Goal: Information Seeking & Learning: Learn about a topic

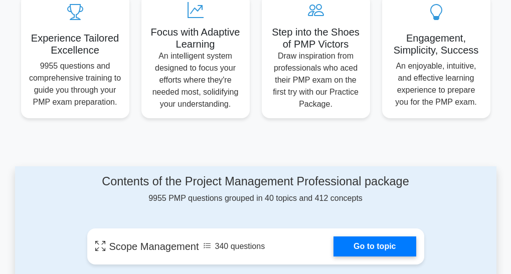
scroll to position [401, 0]
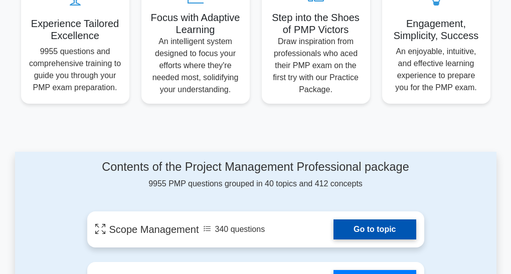
click at [381, 229] on link "Go to topic" at bounding box center [374, 230] width 82 height 20
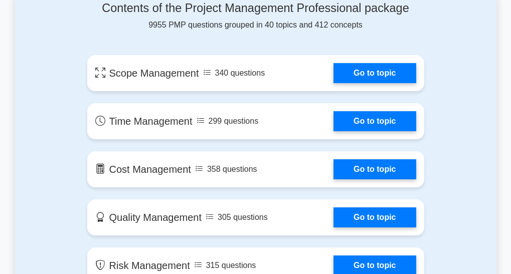
scroll to position [562, 0]
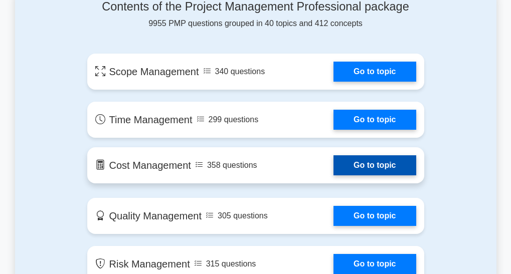
click at [366, 168] on link "Go to topic" at bounding box center [374, 165] width 82 height 20
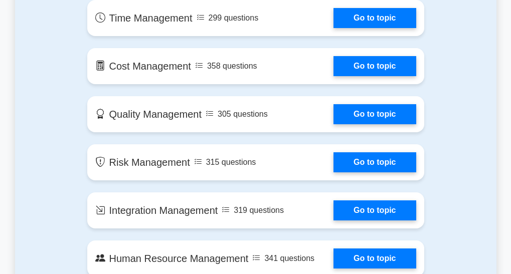
scroll to position [670, 0]
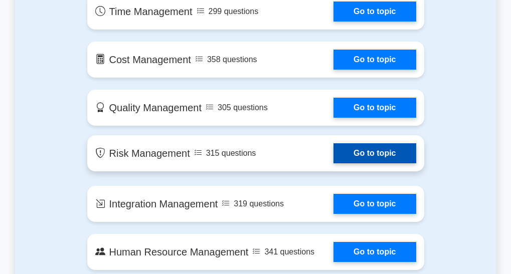
click at [370, 154] on link "Go to topic" at bounding box center [374, 153] width 82 height 20
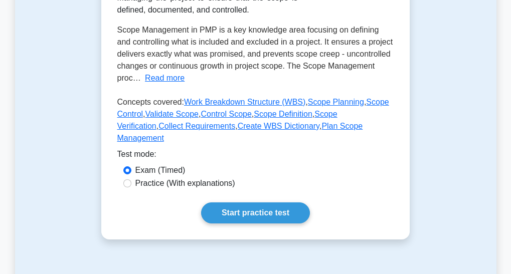
scroll to position [221, 0]
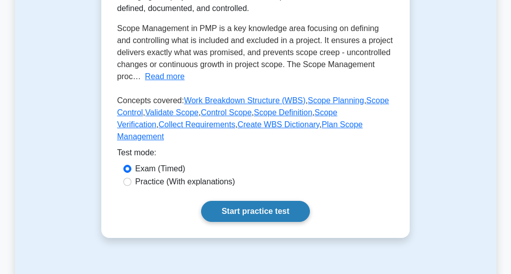
click at [242, 201] on link "Start practice test" at bounding box center [255, 211] width 109 height 21
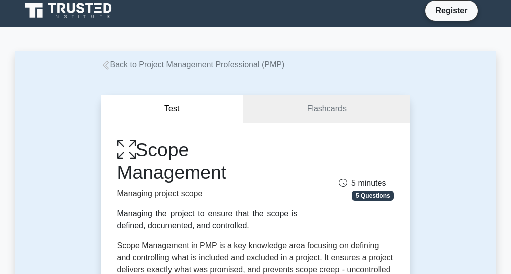
scroll to position [0, 0]
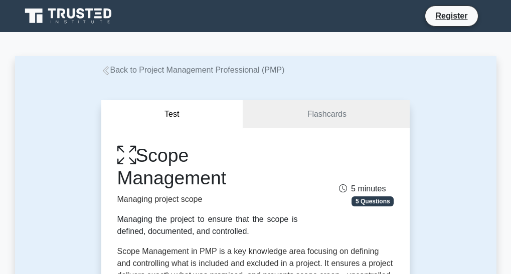
click at [107, 74] on icon at bounding box center [105, 70] width 9 height 9
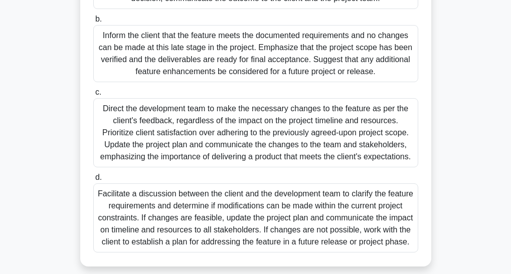
scroll to position [307, 0]
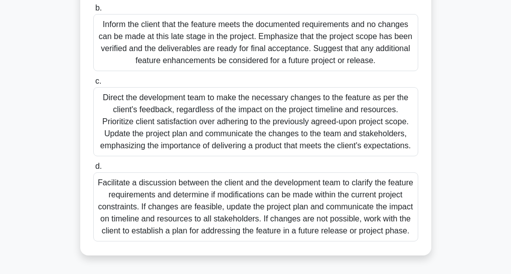
click at [329, 225] on div "Facilitate a discussion between the client and the development team to clarify …" at bounding box center [255, 206] width 325 height 69
click at [93, 170] on input "d. Facilitate a discussion between the client and the development team to clari…" at bounding box center [93, 166] width 0 height 7
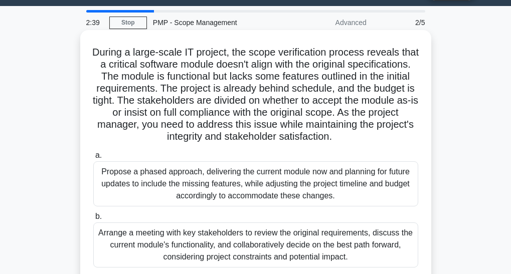
scroll to position [0, 0]
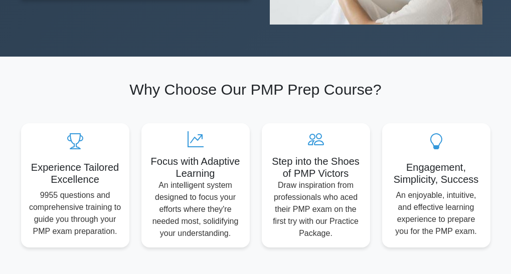
scroll to position [261, 0]
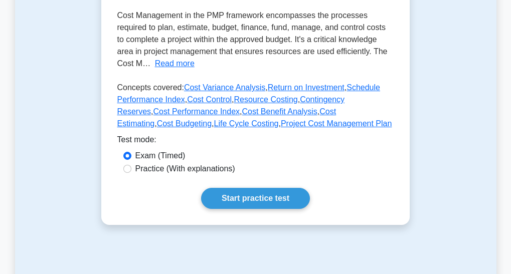
scroll to position [241, 0]
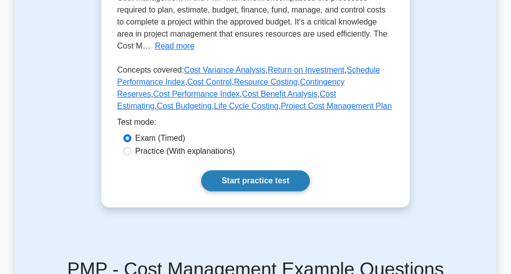
click at [255, 192] on link "Start practice test" at bounding box center [255, 180] width 109 height 21
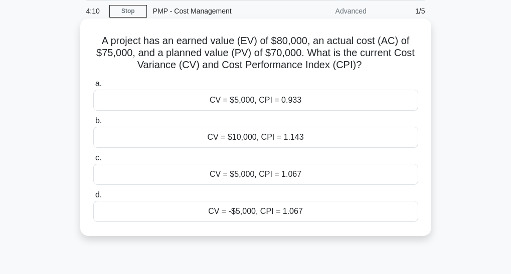
scroll to position [20, 0]
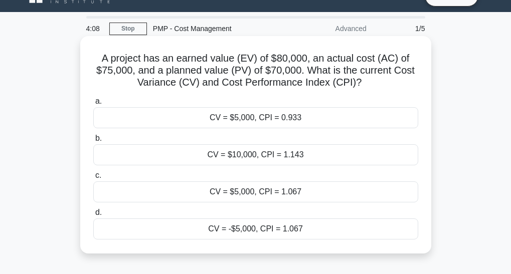
click at [263, 117] on div "CV = $5,000, CPI = 0.933" at bounding box center [255, 117] width 325 height 21
click at [93, 105] on input "a. CV = $5,000, CPI = 0.933" at bounding box center [93, 101] width 0 height 7
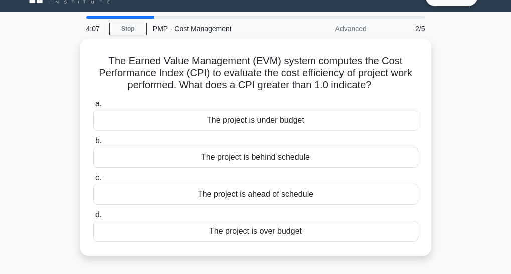
scroll to position [0, 0]
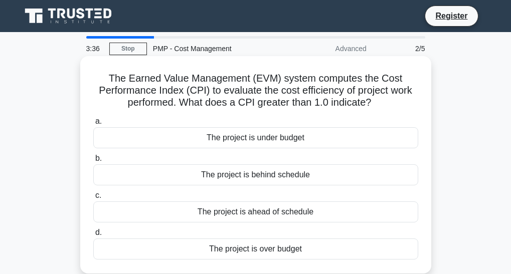
click at [243, 142] on div "The project is under budget" at bounding box center [255, 137] width 325 height 21
click at [93, 125] on input "a. The project is under budget" at bounding box center [93, 121] width 0 height 7
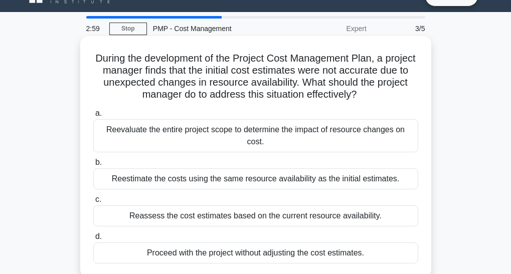
scroll to position [40, 0]
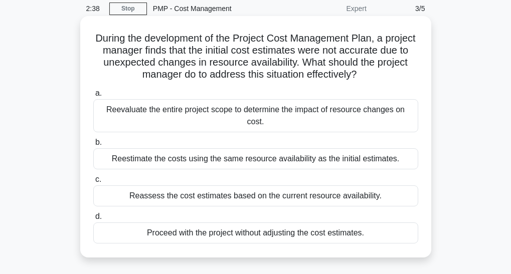
click at [252, 110] on div "Reevaluate the entire project scope to determine the impact of resource changes…" at bounding box center [255, 115] width 325 height 33
click at [93, 97] on input "a. Reevaluate the entire project scope to determine the impact of resource chan…" at bounding box center [93, 93] width 0 height 7
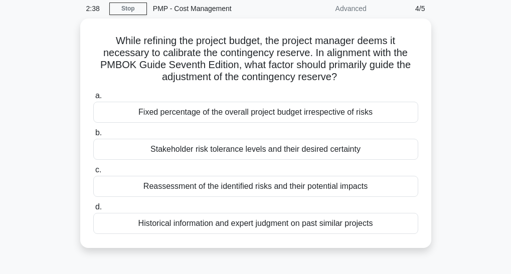
scroll to position [0, 0]
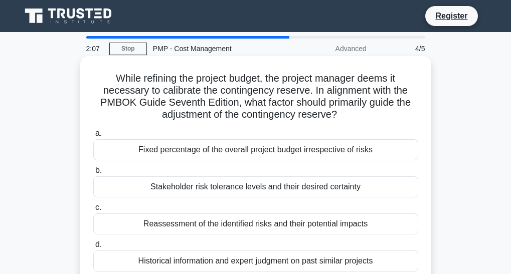
click at [256, 231] on div "Reassessment of the identified risks and their potential impacts" at bounding box center [255, 224] width 325 height 21
click at [93, 211] on input "c. Reassessment of the identified risks and their potential impacts" at bounding box center [93, 208] width 0 height 7
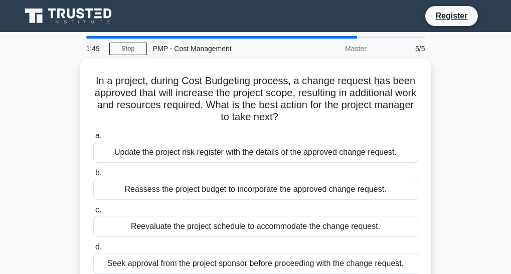
click at [256, 231] on div "Reevaluate the project schedule to accommodate the change request." at bounding box center [255, 226] width 325 height 21
click at [93, 214] on input "c. Reevaluate the project schedule to accommodate the change request." at bounding box center [93, 210] width 0 height 7
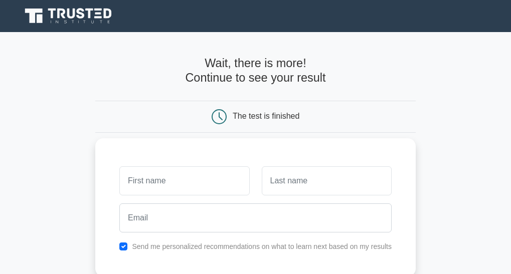
click at [184, 185] on input "text" at bounding box center [184, 180] width 130 height 29
type input "b"
type input "ntandu"
click at [278, 184] on input "text" at bounding box center [327, 180] width 130 height 29
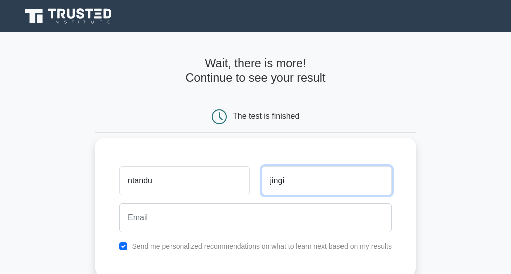
type input "jingi"
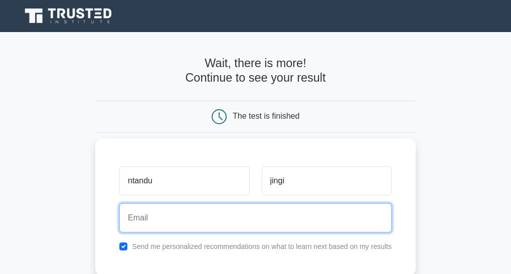
click at [158, 222] on input "email" at bounding box center [255, 218] width 272 height 29
type input "[EMAIL_ADDRESS][DOMAIN_NAME]"
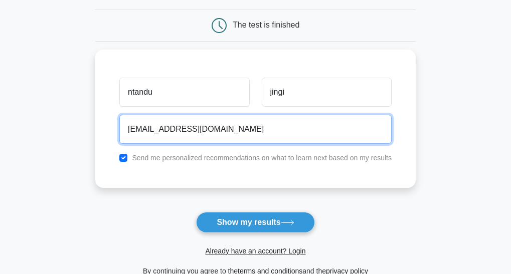
scroll to position [100, 0]
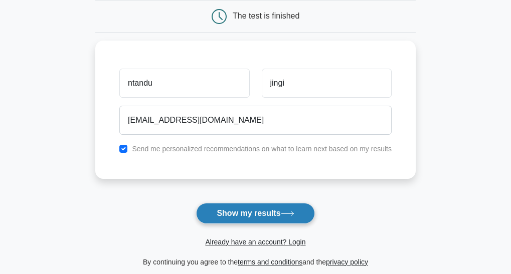
click at [246, 216] on button "Show my results" at bounding box center [255, 213] width 118 height 21
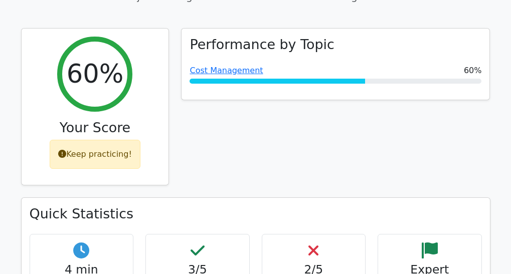
scroll to position [441, 0]
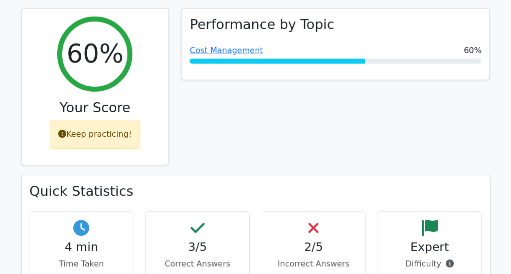
click at [426, 220] on icon at bounding box center [430, 228] width 16 height 16
click at [324, 258] on p "Incorrect Answers" at bounding box center [313, 264] width 87 height 12
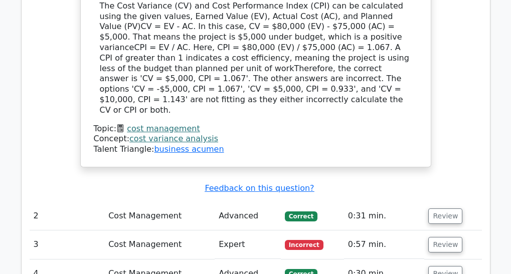
scroll to position [1103, 0]
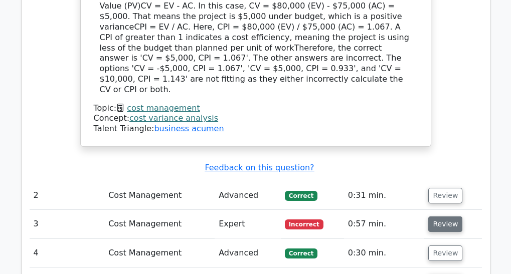
click at [450, 217] on button "Review" at bounding box center [445, 225] width 34 height 16
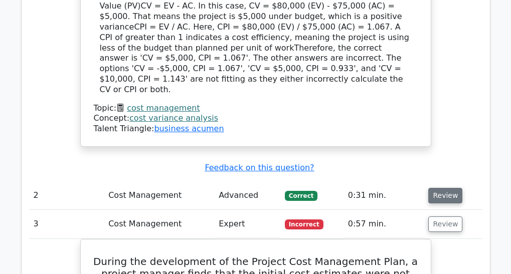
click at [445, 188] on button "Review" at bounding box center [445, 196] width 34 height 16
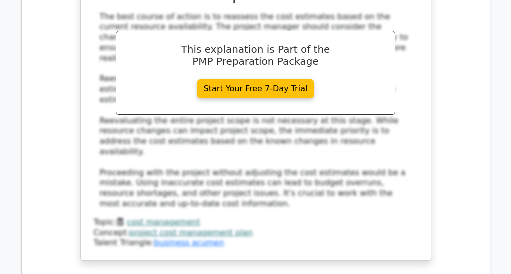
scroll to position [2066, 0]
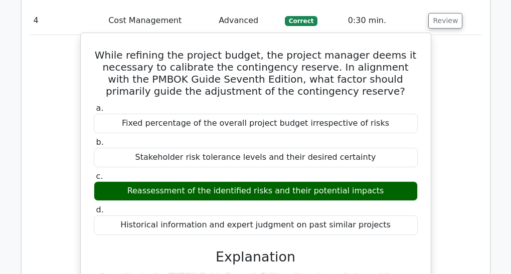
scroll to position [2347, 0]
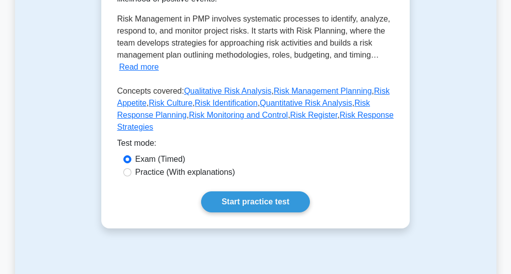
scroll to position [241, 0]
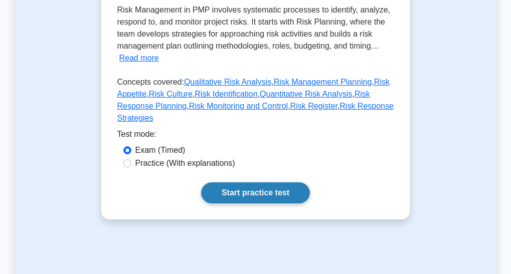
click at [271, 190] on link "Start practice test" at bounding box center [255, 193] width 109 height 21
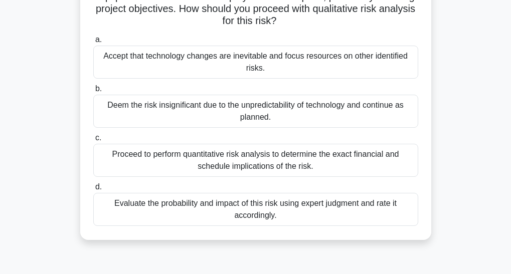
scroll to position [100, 0]
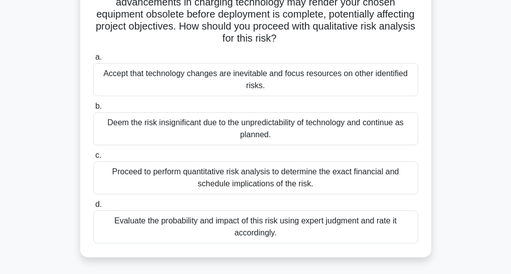
click at [215, 80] on div "Accept that technology changes are inevitable and focus resources on other iden…" at bounding box center [255, 79] width 325 height 33
click at [93, 61] on input "a. Accept that technology changes are inevitable and focus resources on other i…" at bounding box center [93, 57] width 0 height 7
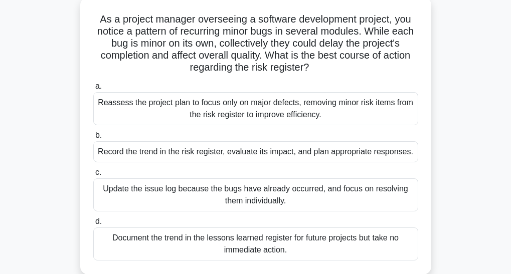
scroll to position [60, 0]
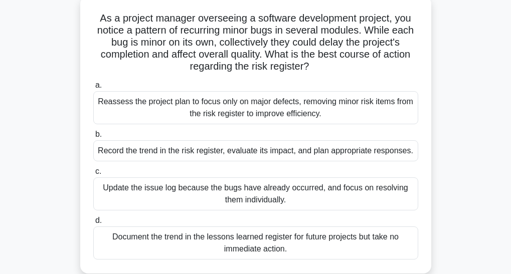
click at [190, 152] on div "Record the trend in the risk register, evaluate its impact, and plan appropriat…" at bounding box center [255, 150] width 325 height 21
click at [93, 138] on input "b. Record the trend in the risk register, evaluate its impact, and plan appropr…" at bounding box center [93, 134] width 0 height 7
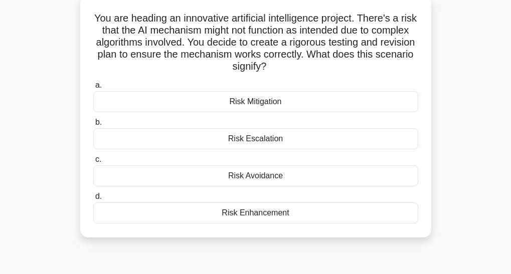
click at [258, 105] on div "Risk Mitigation" at bounding box center [255, 101] width 325 height 21
click at [93, 89] on input "a. Risk Mitigation" at bounding box center [93, 85] width 0 height 7
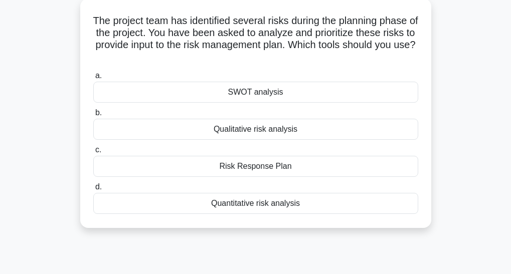
scroll to position [0, 0]
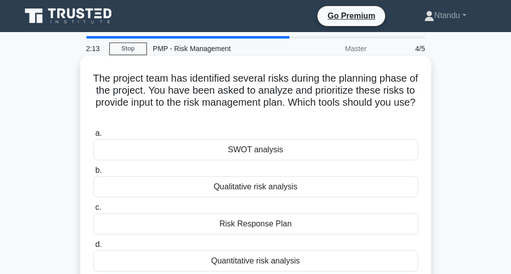
click at [258, 150] on div "SWOT analysis" at bounding box center [255, 149] width 325 height 21
click at [93, 137] on input "a. SWOT analysis" at bounding box center [93, 133] width 0 height 7
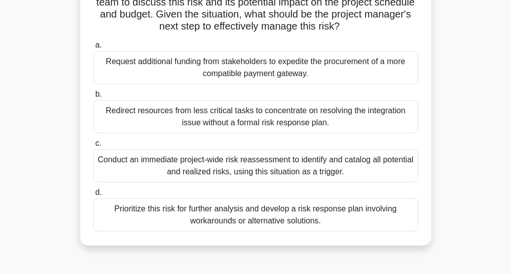
scroll to position [181, 0]
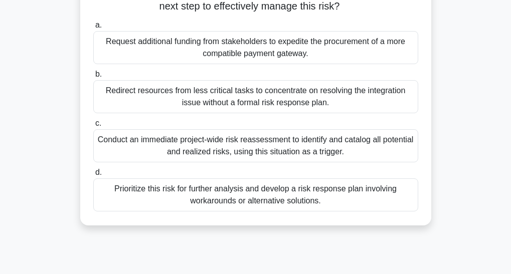
click at [301, 155] on div "Conduct an immediate project-wide risk reassessment to identify and catalog all…" at bounding box center [255, 145] width 325 height 33
click at [93, 127] on input "c. Conduct an immediate project-wide risk reassessment to identify and catalog …" at bounding box center [93, 123] width 0 height 7
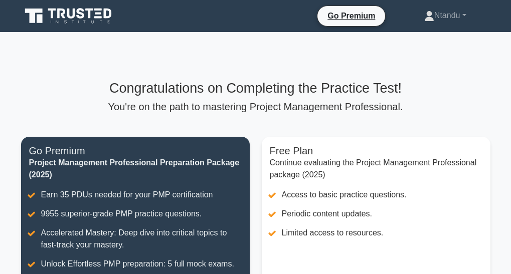
click at [453, 80] on div "Congratulations on Completing the Practice Test! You're on the path to masterin…" at bounding box center [255, 238] width 481 height 412
click at [459, 14] on link "Ntandu" at bounding box center [445, 16] width 90 height 20
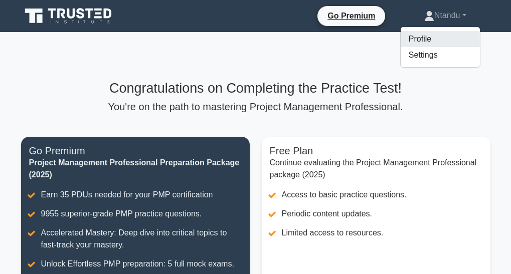
click at [418, 36] on link "Profile" at bounding box center [440, 39] width 79 height 16
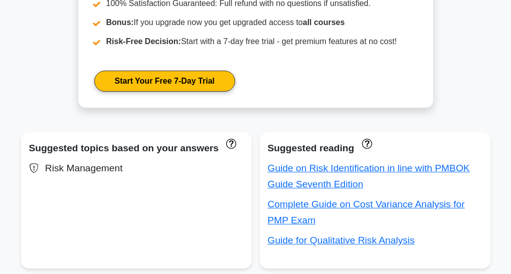
scroll to position [582, 0]
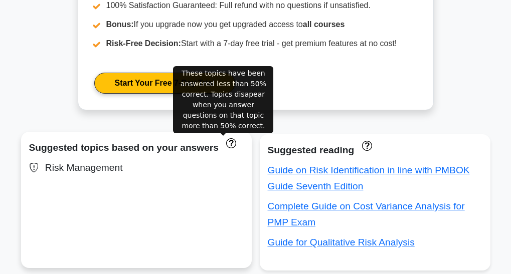
click at [226, 145] on icon "These topics have been answered less than 50% correct. Topics disapear when you…" at bounding box center [231, 143] width 10 height 10
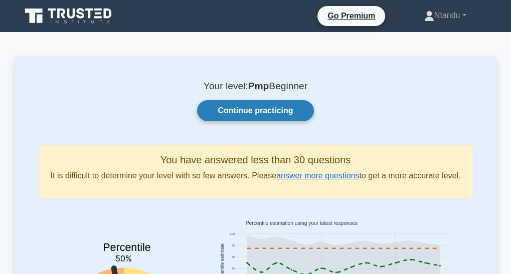
click at [256, 114] on link "Continue practicing" at bounding box center [255, 110] width 116 height 21
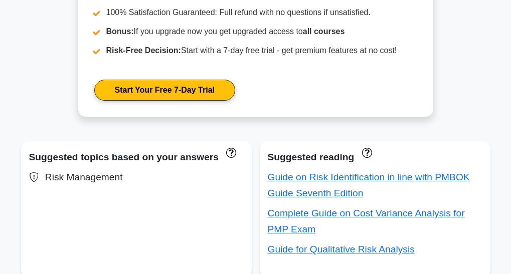
scroll to position [582, 0]
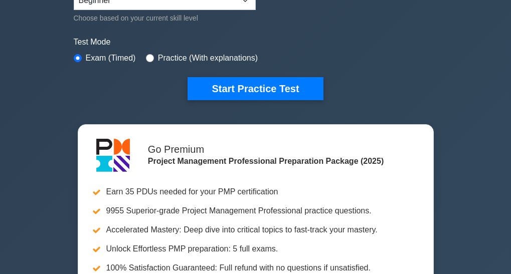
scroll to position [281, 0]
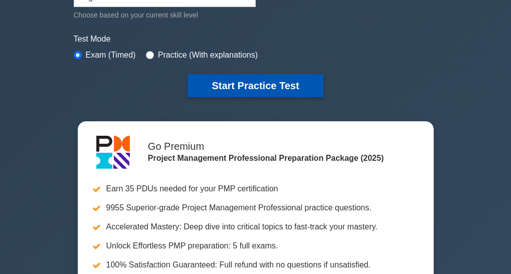
click at [260, 83] on button "Start Practice Test" at bounding box center [255, 85] width 135 height 23
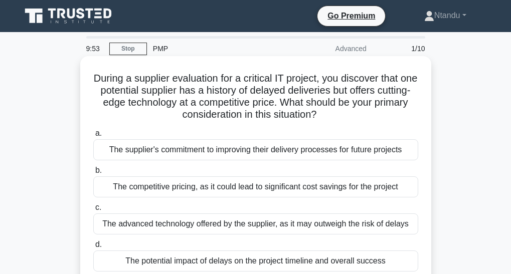
click at [240, 155] on div "The supplier's commitment to improving their delivery processes for future proj…" at bounding box center [255, 149] width 325 height 21
click at [93, 137] on input "a. The supplier's commitment to improving their delivery processes for future p…" at bounding box center [93, 133] width 0 height 7
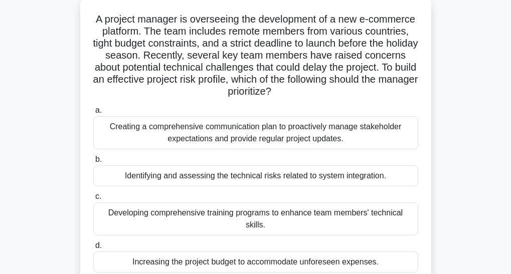
scroll to position [40, 0]
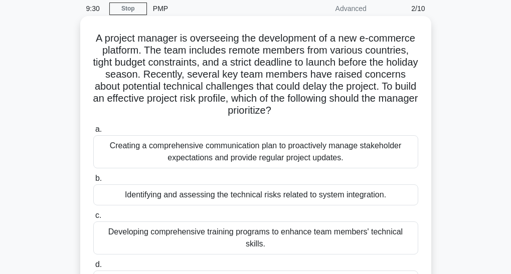
click at [241, 154] on div "Creating a comprehensive communication plan to proactively manage stakeholder e…" at bounding box center [255, 151] width 325 height 33
click at [93, 133] on input "a. Creating a comprehensive communication plan to proactively manage stakeholde…" at bounding box center [93, 129] width 0 height 7
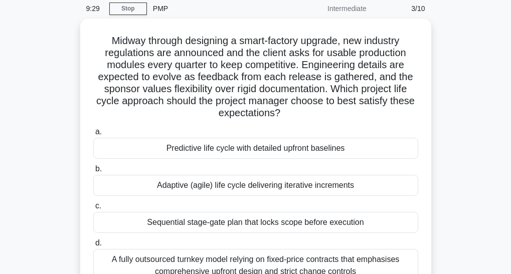
scroll to position [0, 0]
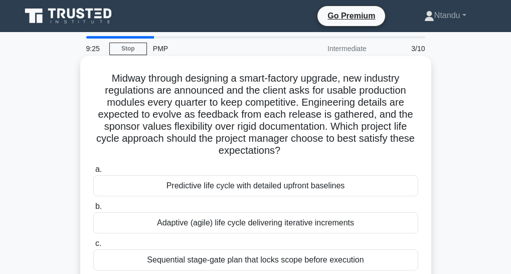
click at [252, 191] on div "Predictive life cycle with detailed upfront baselines" at bounding box center [255, 186] width 325 height 21
click at [93, 173] on input "a. Predictive life cycle with detailed upfront baselines" at bounding box center [93, 169] width 0 height 7
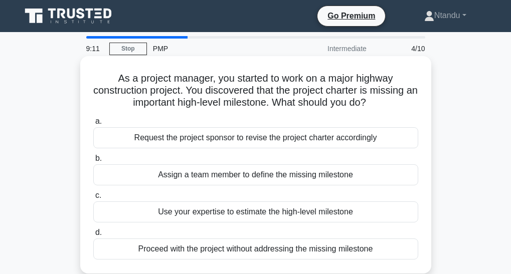
click at [274, 173] on div "Assign a team member to define the missing milestone" at bounding box center [255, 174] width 325 height 21
click at [93, 162] on input "b. Assign a team member to define the missing milestone" at bounding box center [93, 158] width 0 height 7
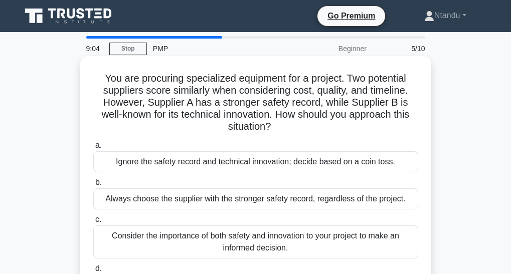
click at [290, 204] on div "Always choose the supplier with the stronger safety record, regardless of the p…" at bounding box center [255, 199] width 325 height 21
click at [93, 186] on input "b. Always choose the supplier with the stronger safety record, regardless of th…" at bounding box center [93, 183] width 0 height 7
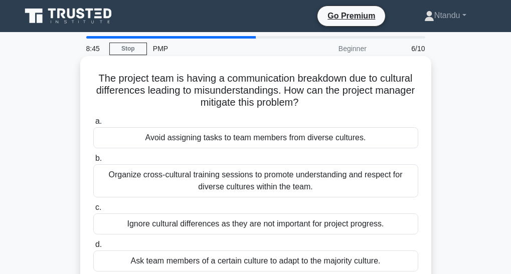
click at [275, 185] on div "Organize cross-cultural training sessions to promote understanding and respect …" at bounding box center [255, 180] width 325 height 33
click at [93, 162] on input "b. Organize cross-cultural training sessions to promote understanding and respe…" at bounding box center [93, 158] width 0 height 7
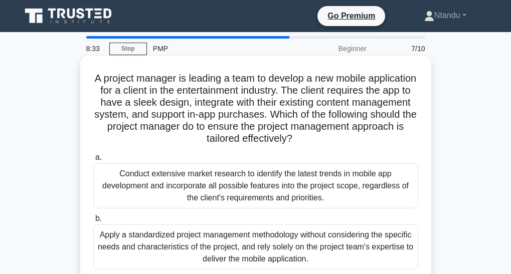
click at [260, 191] on div "Conduct extensive market research to identify the latest trends in mobile app d…" at bounding box center [255, 185] width 325 height 45
click at [93, 161] on input "a. Conduct extensive market research to identify the latest trends in mobile ap…" at bounding box center [93, 157] width 0 height 7
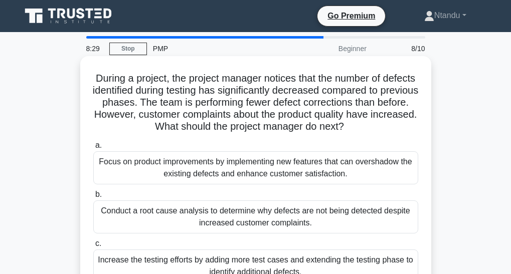
click at [251, 176] on div "Focus on product improvements by implementing new features that can overshadow …" at bounding box center [255, 167] width 325 height 33
click at [93, 149] on input "a. Focus on product improvements by implementing new features that can overshad…" at bounding box center [93, 145] width 0 height 7
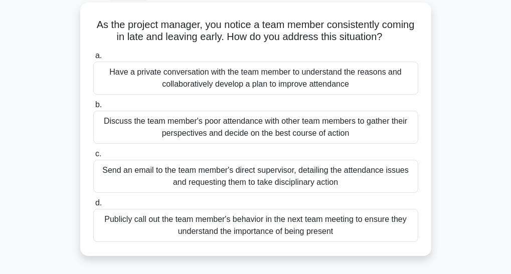
scroll to position [60, 0]
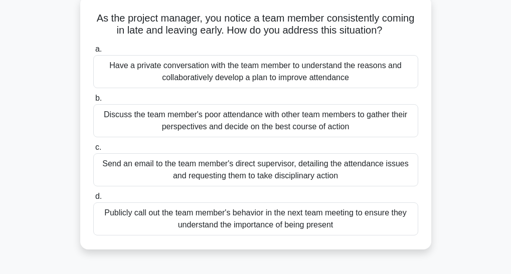
click at [323, 173] on div "Send an email to the team member's direct supervisor, detailing the attendance …" at bounding box center [255, 169] width 325 height 33
click at [93, 151] on input "c. Send an email to the team member's direct supervisor, detailing the attendan…" at bounding box center [93, 147] width 0 height 7
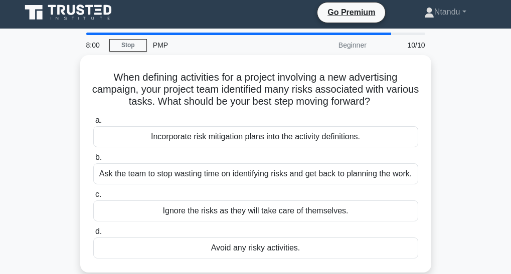
scroll to position [0, 0]
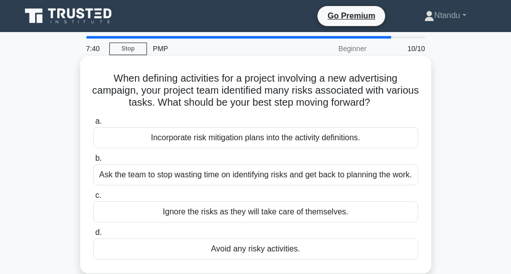
click at [267, 142] on div "Incorporate risk mitigation plans into the activity definitions." at bounding box center [255, 137] width 325 height 21
click at [93, 125] on input "a. Incorporate risk mitigation plans into the activity definitions." at bounding box center [93, 121] width 0 height 7
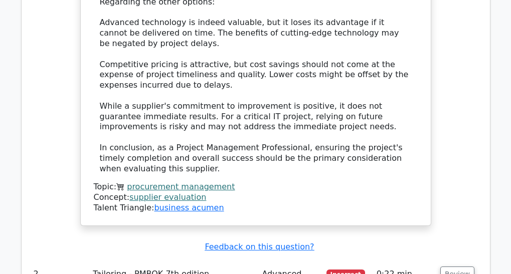
scroll to position [1464, 0]
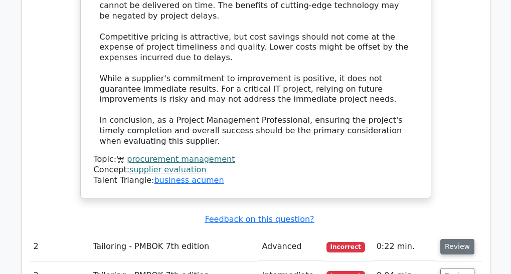
click at [450, 239] on button "Review" at bounding box center [457, 247] width 34 height 16
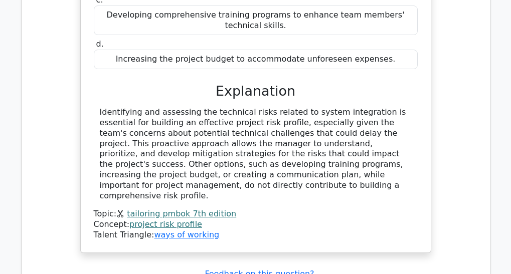
scroll to position [1946, 0]
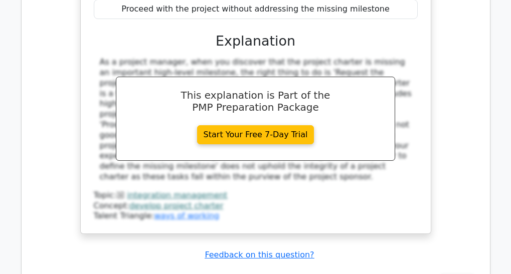
scroll to position [2467, 0]
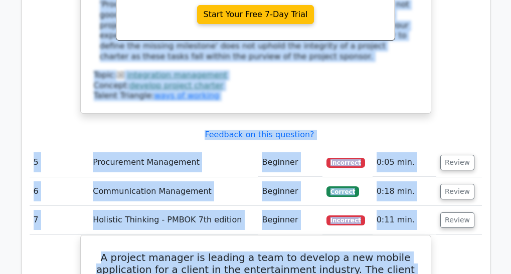
scroll to position [2623, 0]
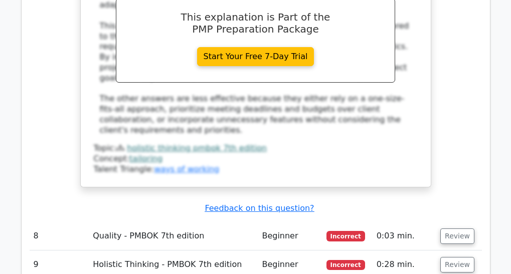
scroll to position [3184, 0]
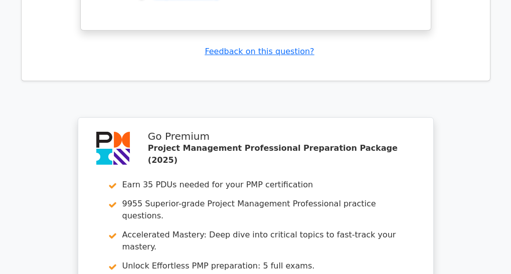
scroll to position [3866, 0]
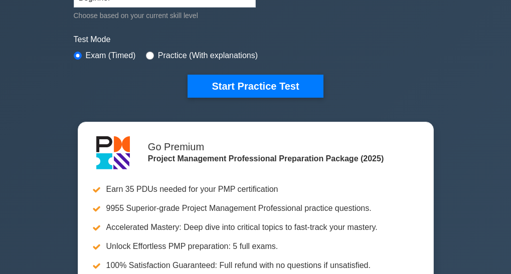
scroll to position [281, 0]
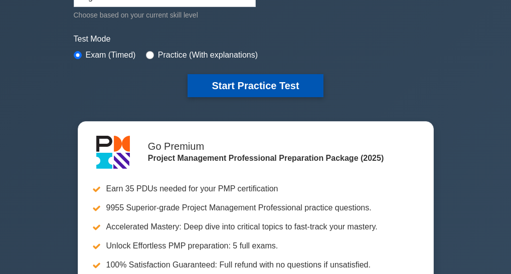
click at [223, 86] on button "Start Practice Test" at bounding box center [255, 85] width 135 height 23
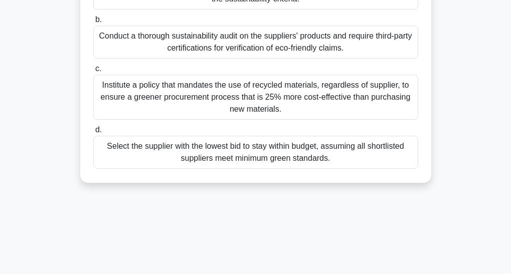
scroll to position [267, 0]
